Goal: Navigation & Orientation: Find specific page/section

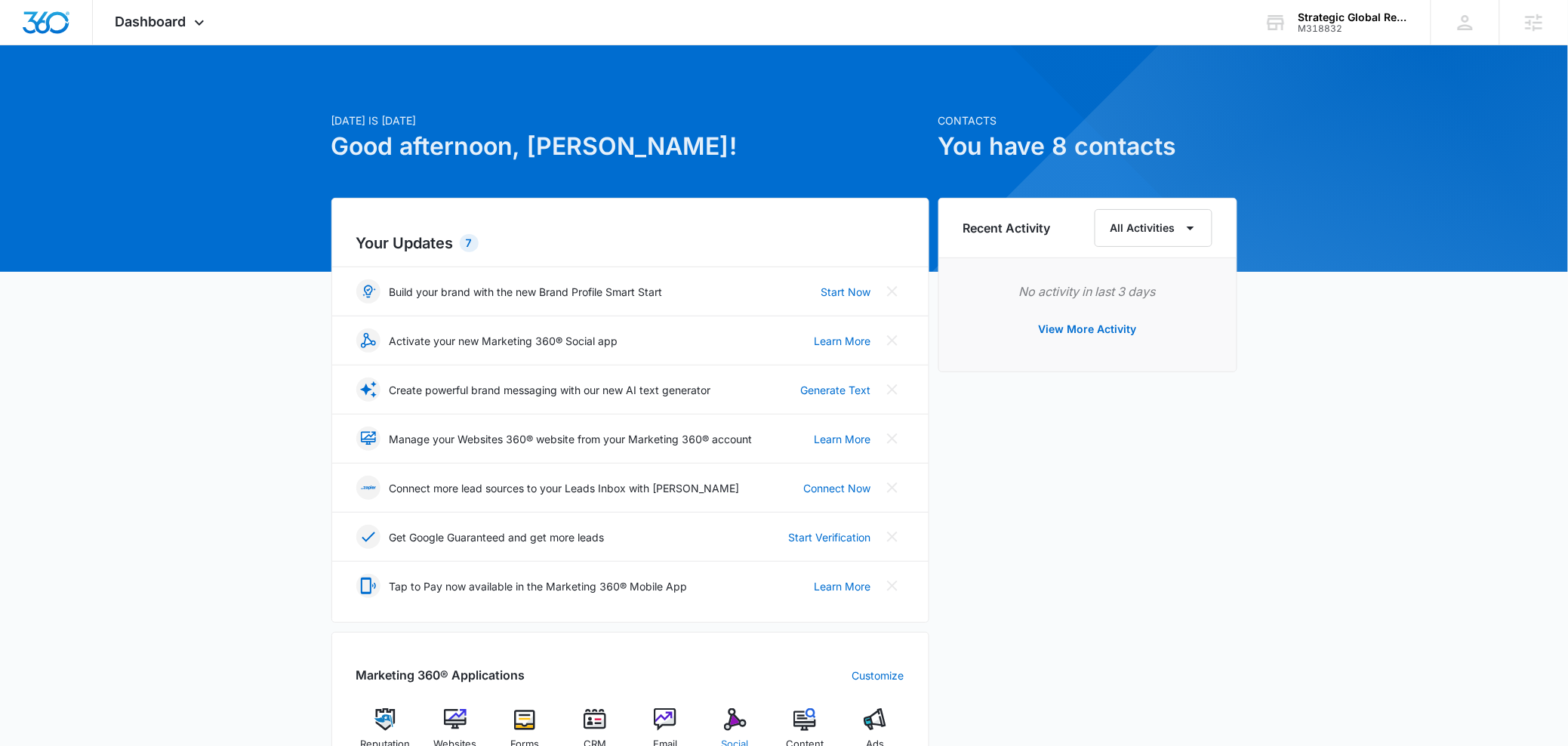
click at [739, 724] on img at bounding box center [735, 719] width 22 height 22
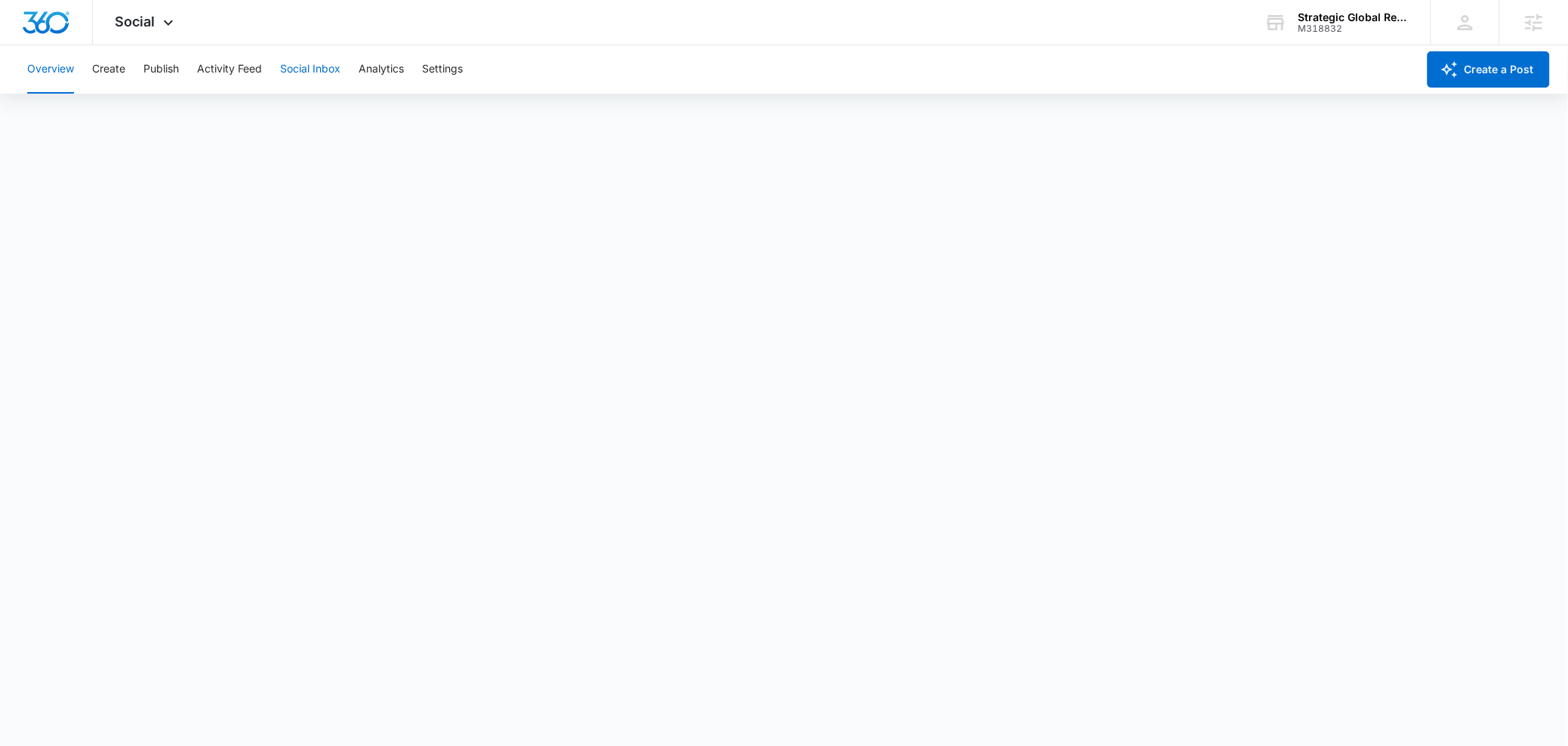
click at [334, 75] on button "Social Inbox" at bounding box center [310, 69] width 60 height 49
click at [359, 72] on div "Overview Create Publish Activity Feed Social Inbox Analytics Settings" at bounding box center [718, 69] width 1399 height 49
click at [364, 69] on button "Analytics" at bounding box center [381, 69] width 45 height 49
click at [490, 120] on button "Reports" at bounding box center [496, 115] width 38 height 42
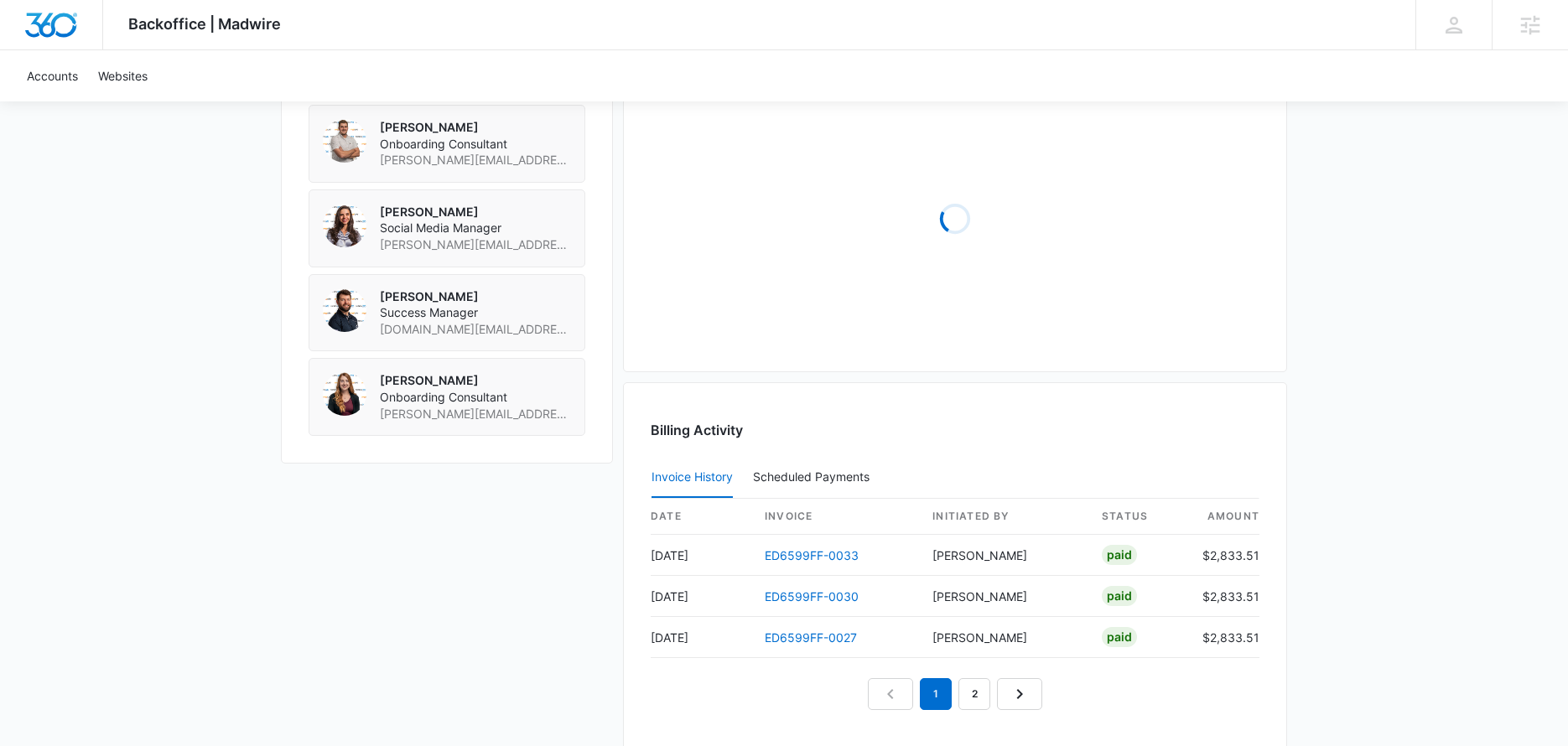
scroll to position [1342, 0]
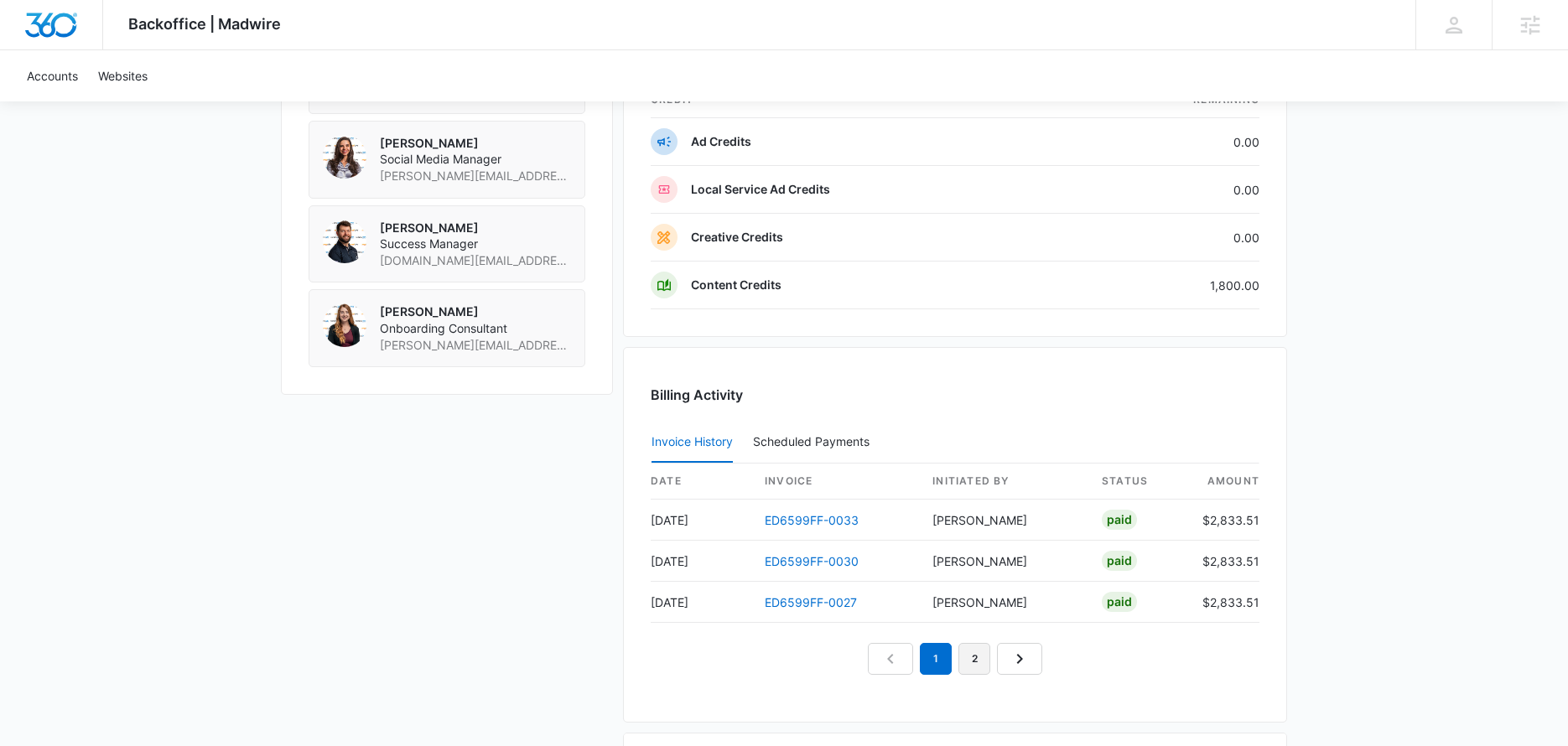
click at [972, 663] on link "2" at bounding box center [973, 659] width 32 height 32
click at [913, 662] on link "1" at bounding box center [916, 659] width 32 height 32
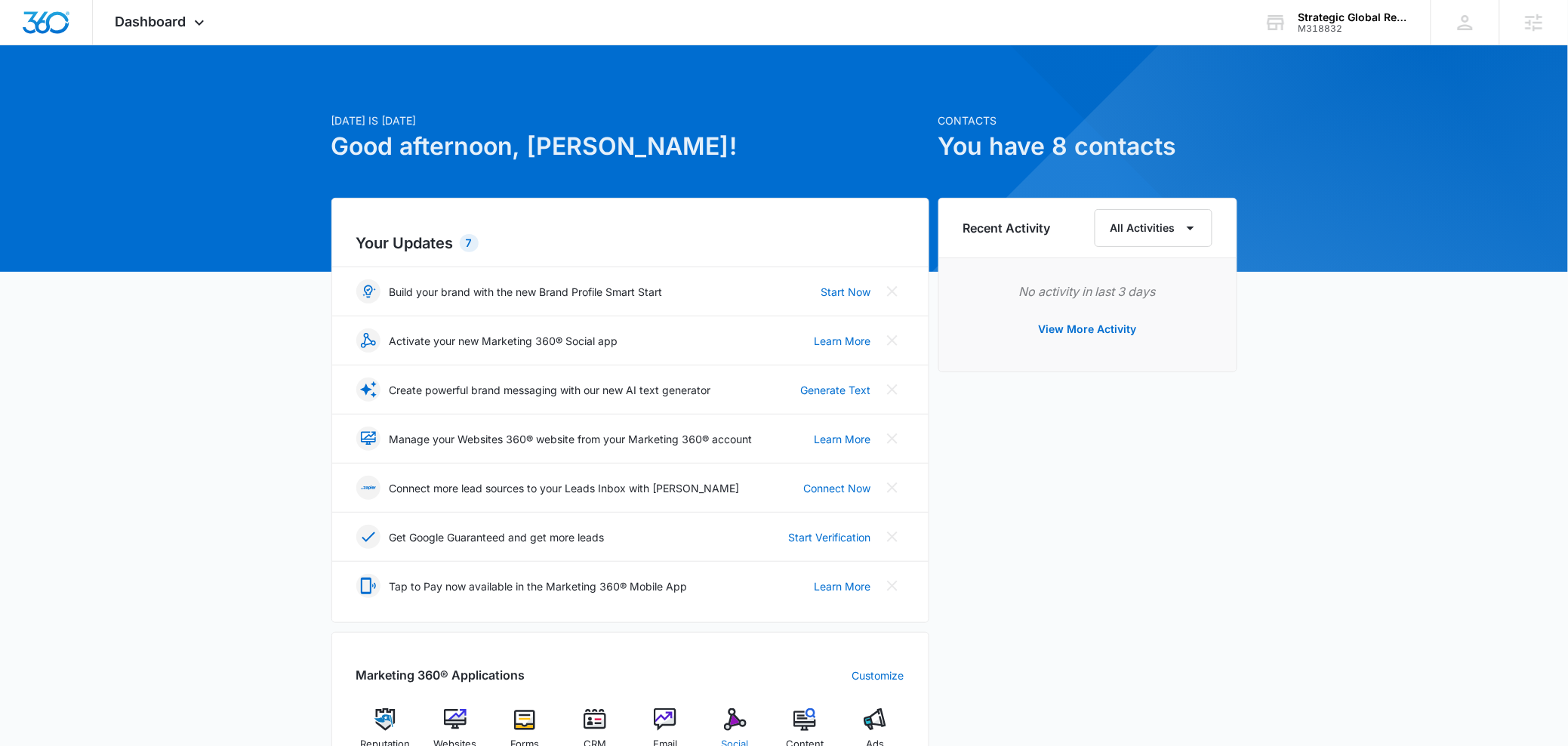
click at [724, 724] on img at bounding box center [735, 719] width 22 height 22
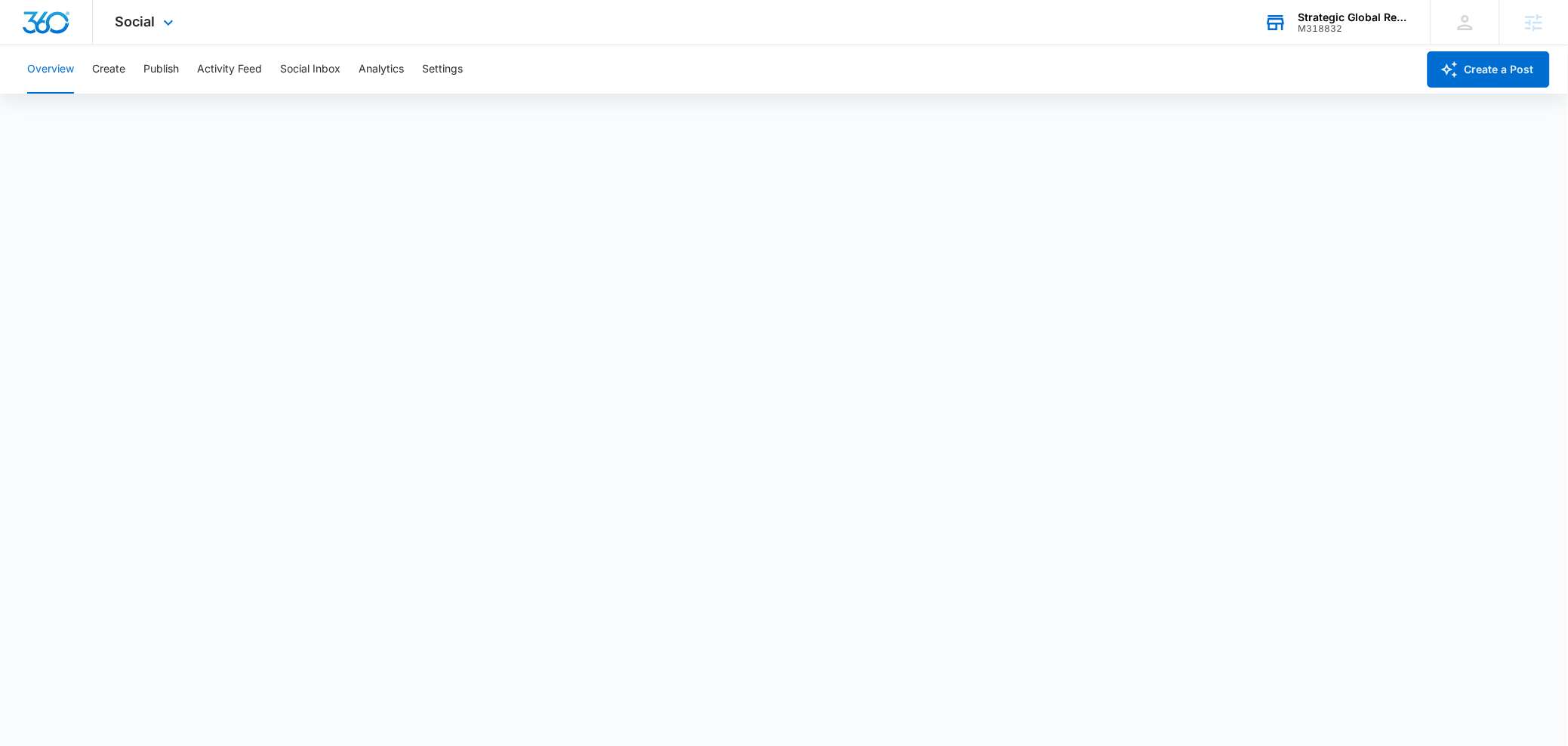
click at [1347, 16] on div "Strategic Global Resources" at bounding box center [1353, 18] width 110 height 12
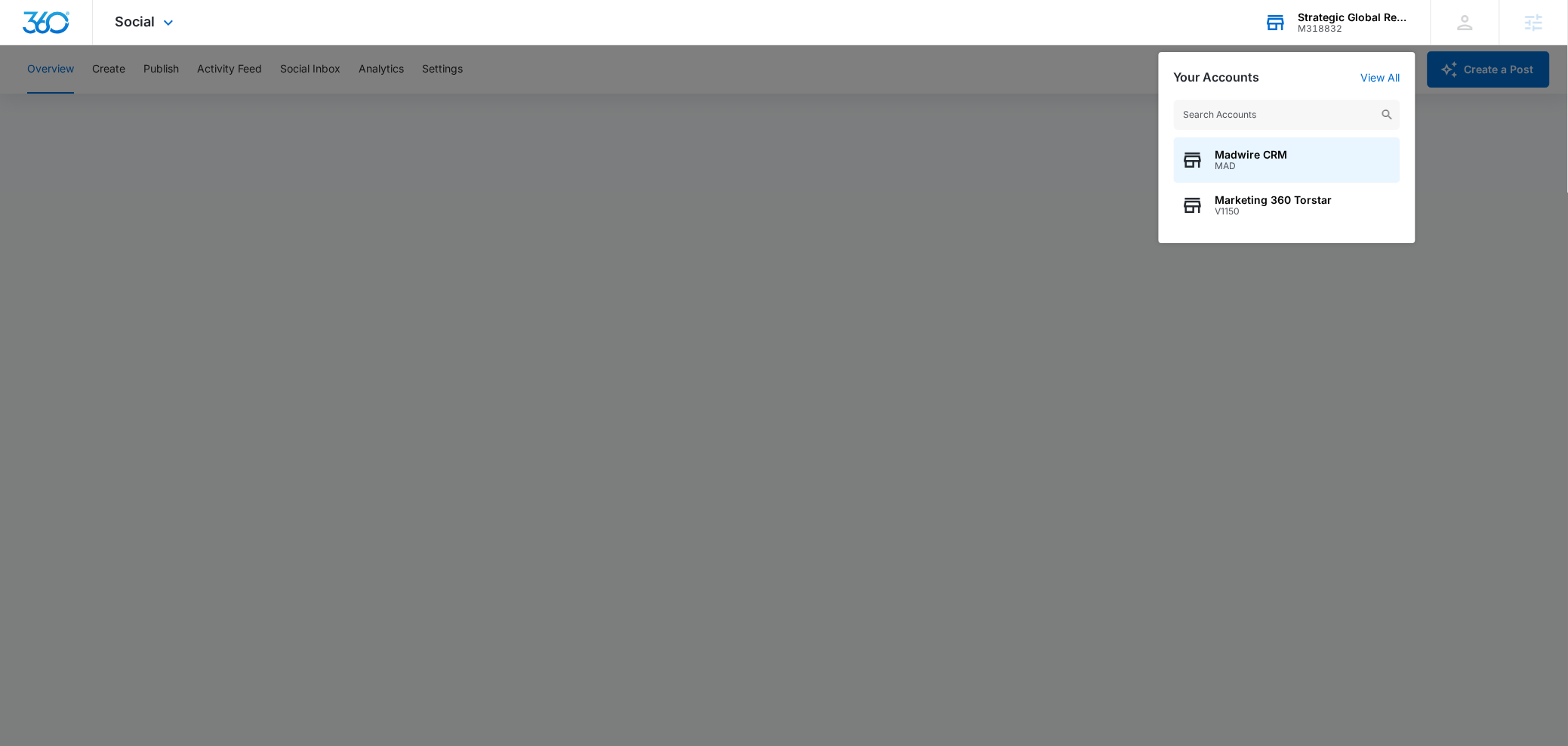
click at [1260, 115] on input "text" at bounding box center [1287, 115] width 226 height 30
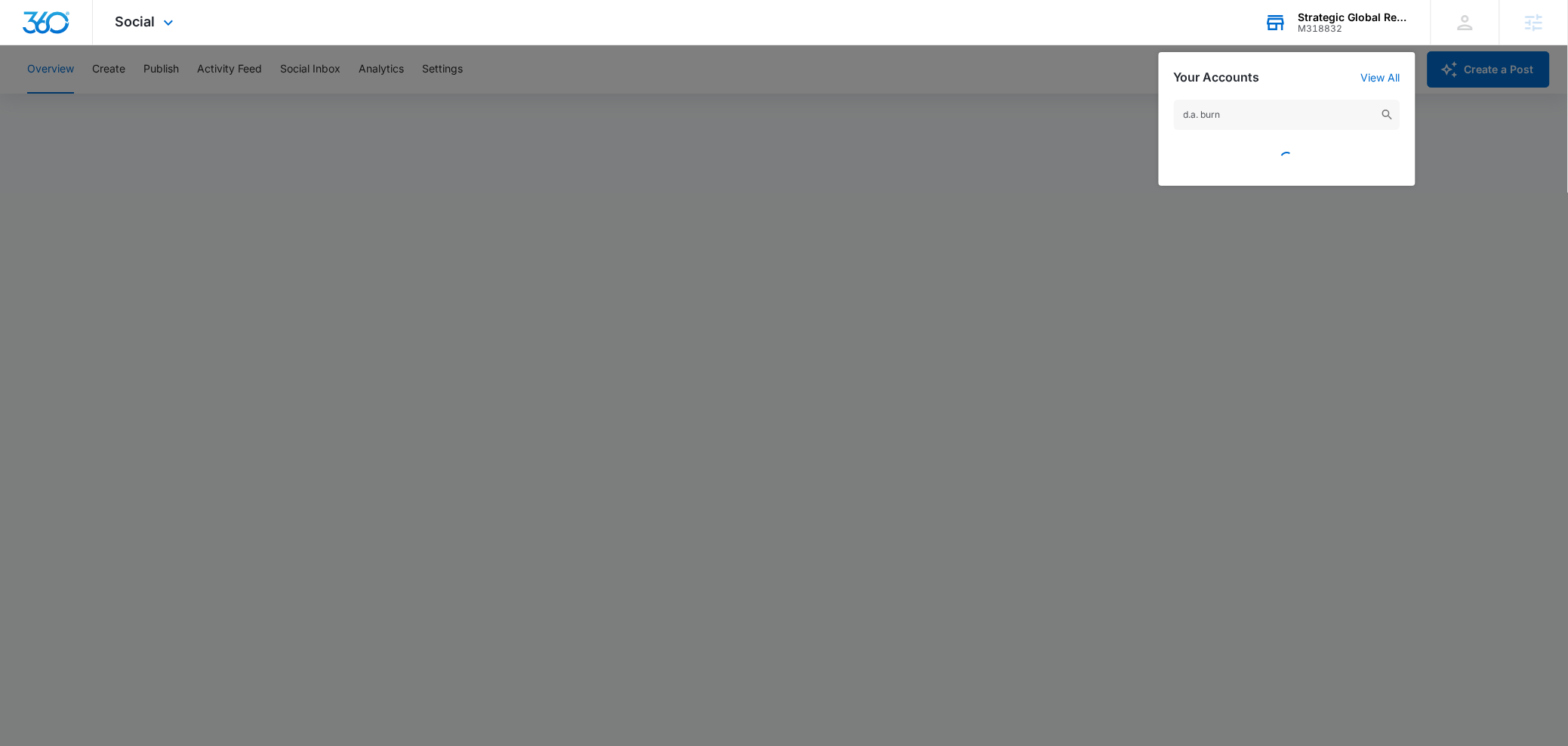
type input "d.a. burns"
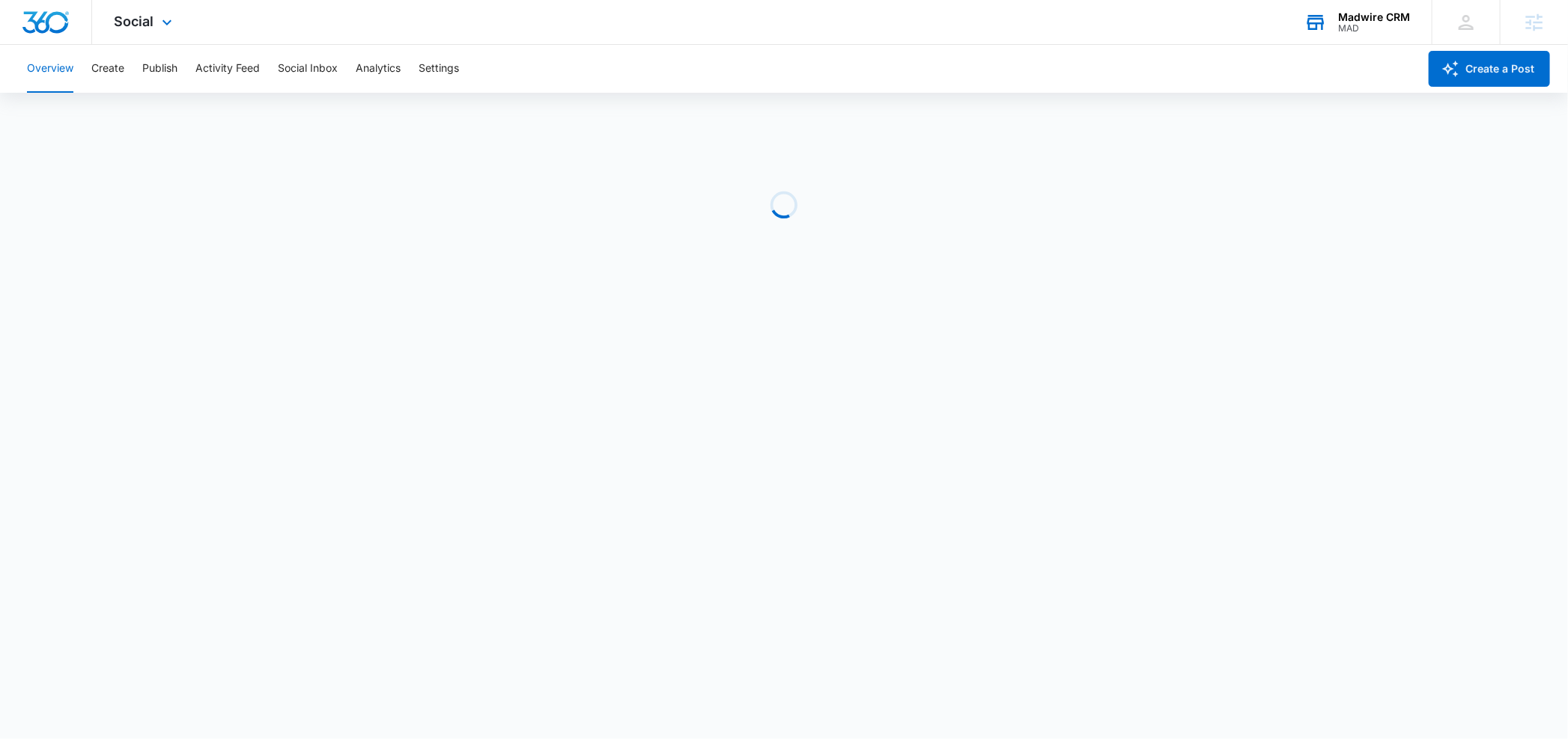
click at [1342, 24] on div "MAD" at bounding box center [1373, 28] width 72 height 11
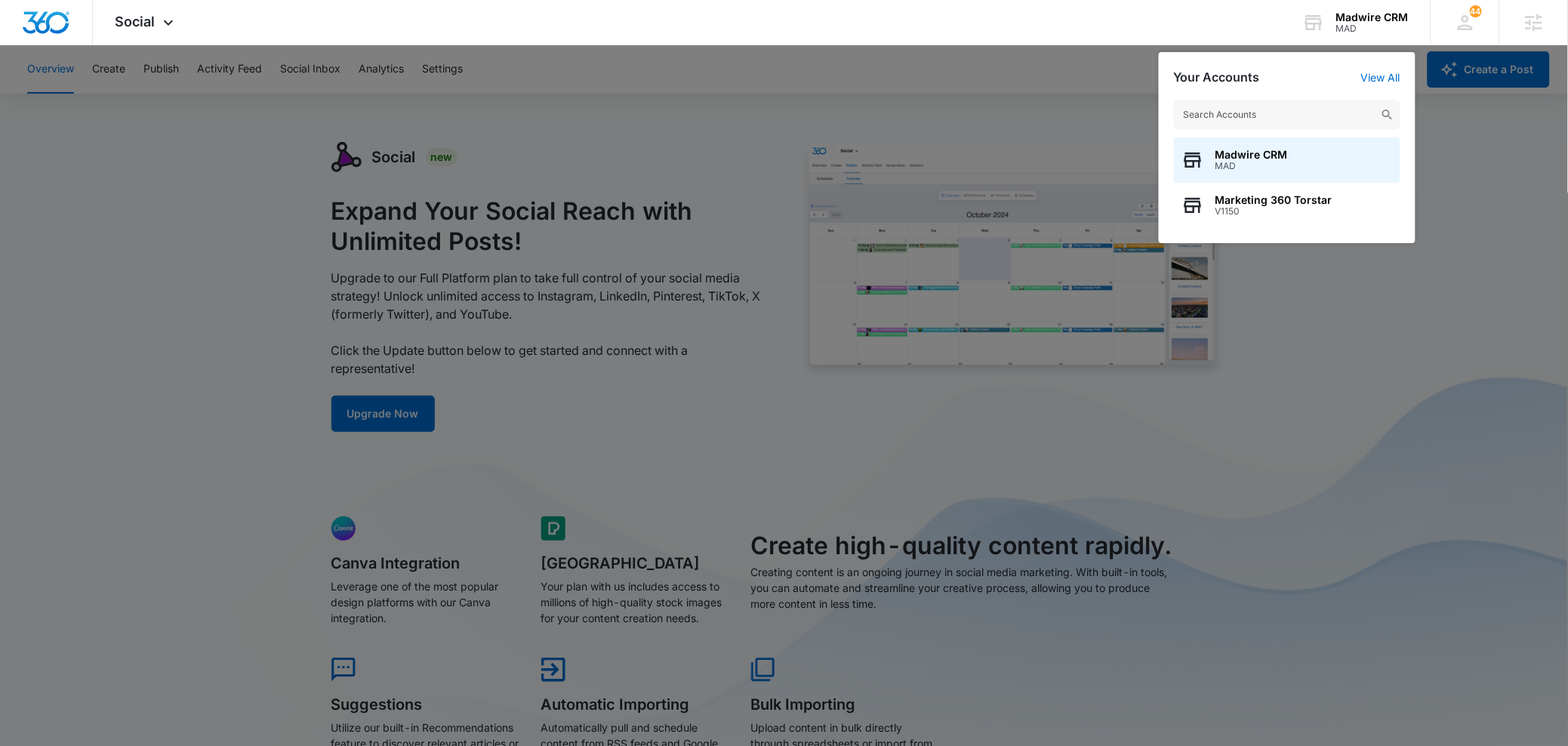
click at [1234, 111] on input "text" at bounding box center [1287, 115] width 226 height 30
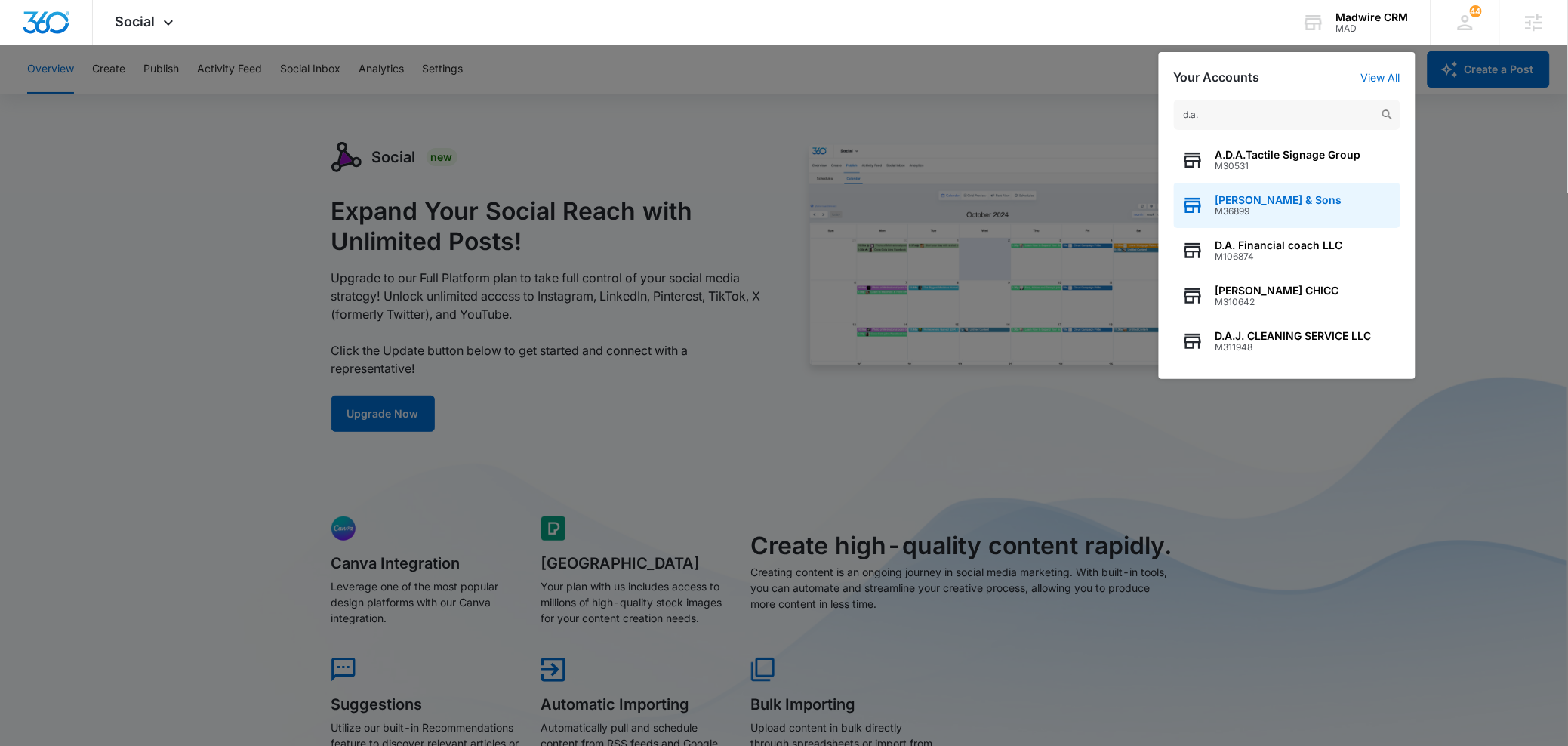
type input "d.a."
click at [1243, 194] on span "D.A. Burns & Sons" at bounding box center [1279, 200] width 127 height 12
